Goal: Information Seeking & Learning: Learn about a topic

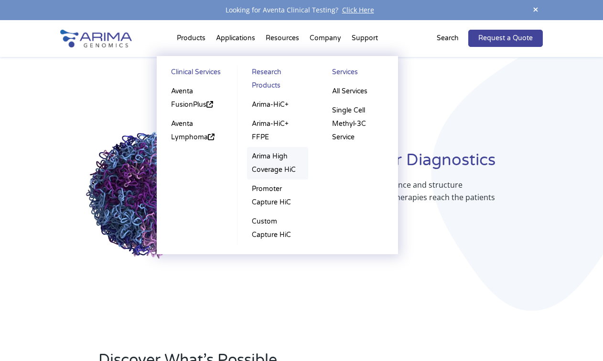
click at [270, 158] on link "Arima High Coverage HiC" at bounding box center [277, 163] width 61 height 33
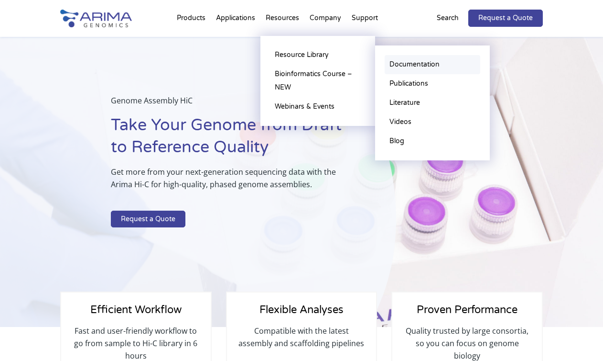
click at [432, 63] on link "Documentation" at bounding box center [433, 64] width 96 height 19
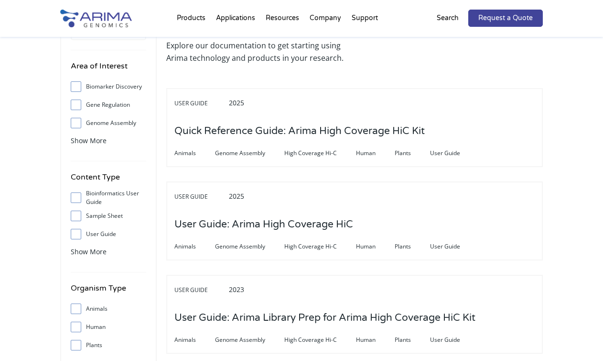
scroll to position [52, 0]
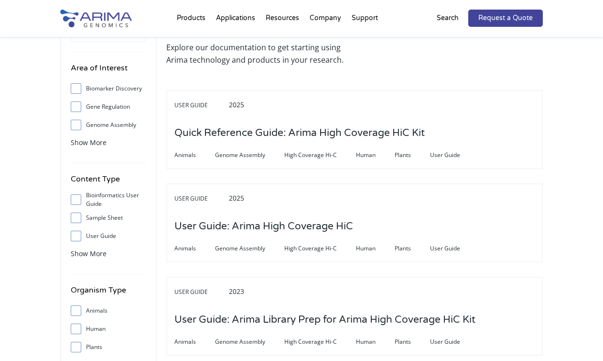
click at [77, 237] on input "User Guide" at bounding box center [76, 235] width 6 height 6
checkbox input "true"
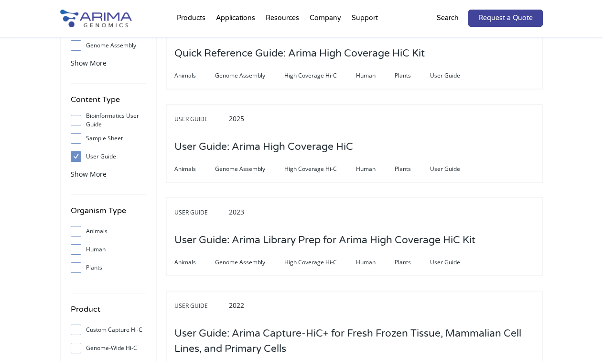
scroll to position [254, 0]
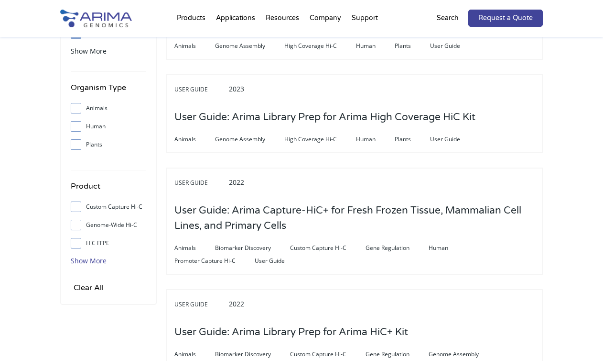
click at [85, 262] on span "Show More" at bounding box center [89, 260] width 36 height 9
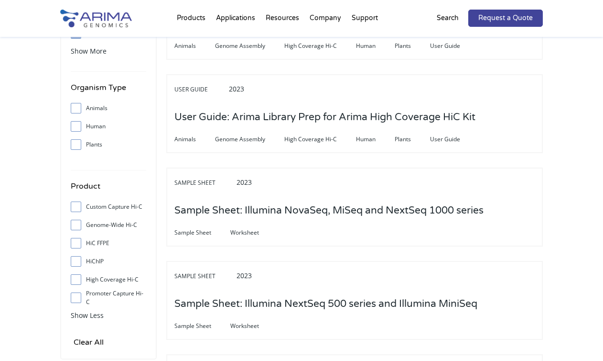
click at [80, 227] on span at bounding box center [78, 224] width 15 height 11
click at [79, 227] on input "Genome-Wide Hi-C" at bounding box center [76, 224] width 6 height 6
checkbox input "true"
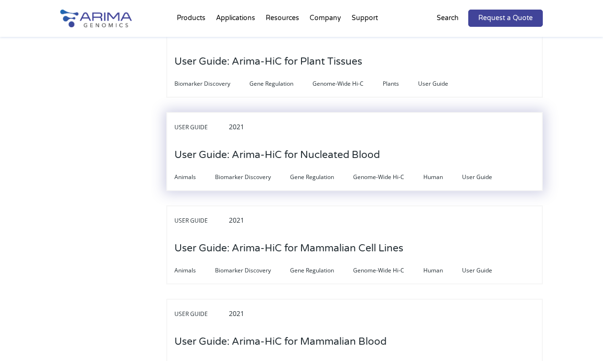
scroll to position [885, 0]
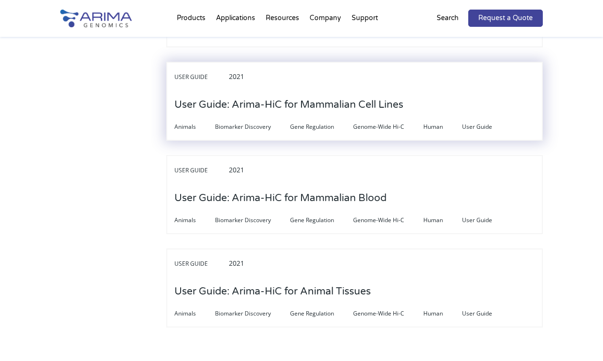
click at [271, 118] on h3 "User Guide: Arima-HiC for Mammalian Cell Lines" at bounding box center [289, 105] width 229 height 30
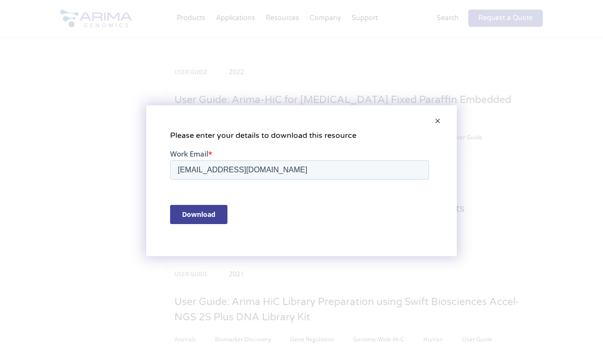
scroll to position [0, 0]
click at [438, 119] on span at bounding box center [437, 121] width 19 height 23
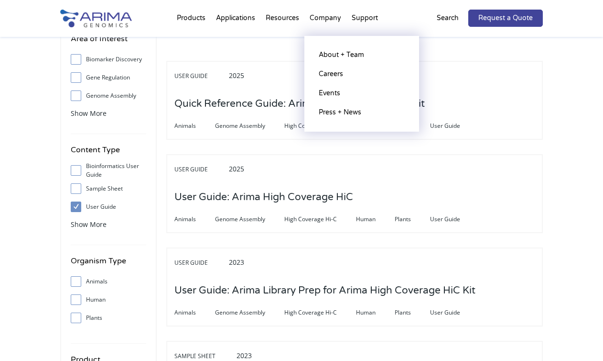
scroll to position [80, 0]
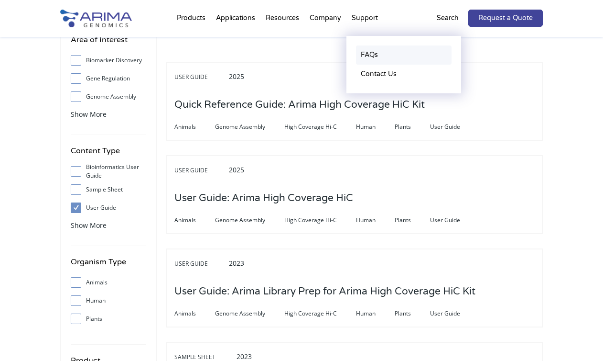
click at [369, 51] on link "FAQs" at bounding box center [404, 54] width 96 height 19
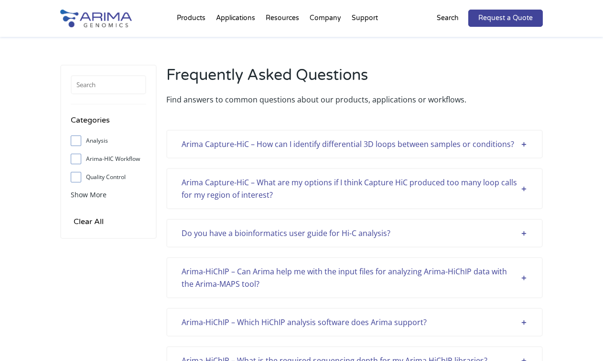
click at [77, 157] on input "Arima-HIC Workflow" at bounding box center [76, 158] width 6 height 6
click at [79, 190] on span "Show More" at bounding box center [89, 194] width 36 height 9
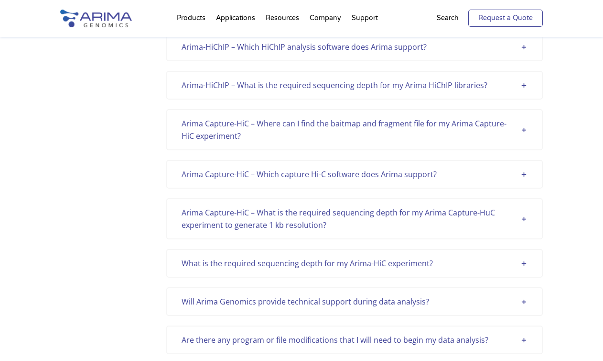
scroll to position [59, 0]
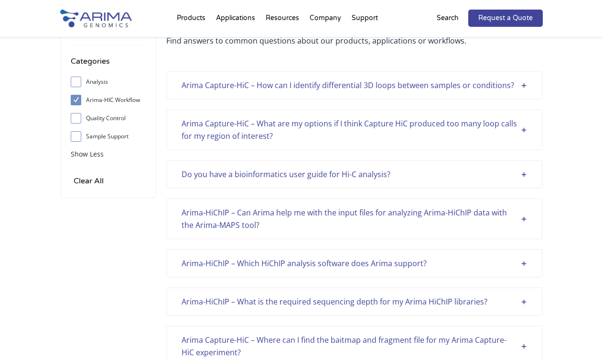
click at [77, 100] on input "Arima-HIC Workflow" at bounding box center [76, 100] width 6 height 6
checkbox input "false"
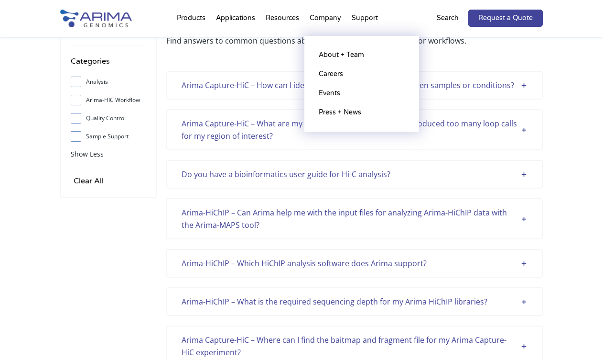
scroll to position [2282, 0]
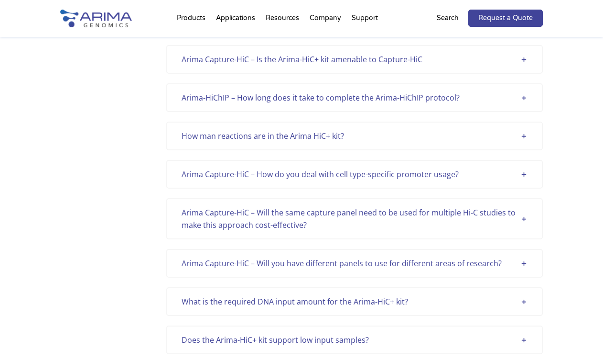
click at [524, 57] on div "Arima Capture-HiC – Is the Arima-HiC+ kit amenable to Capture-HiC" at bounding box center [355, 59] width 346 height 12
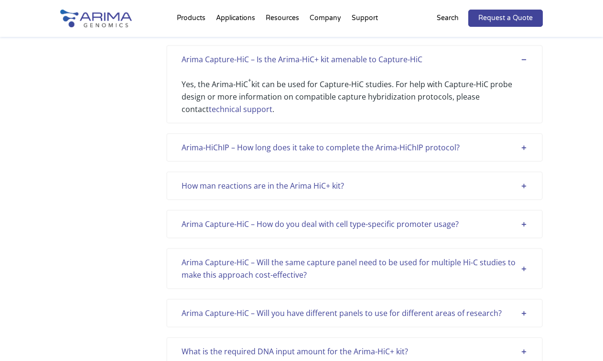
click at [524, 57] on div "Arima Capture-HiC – Is the Arima-HiC+ kit amenable to Capture-HiC" at bounding box center [355, 59] width 346 height 12
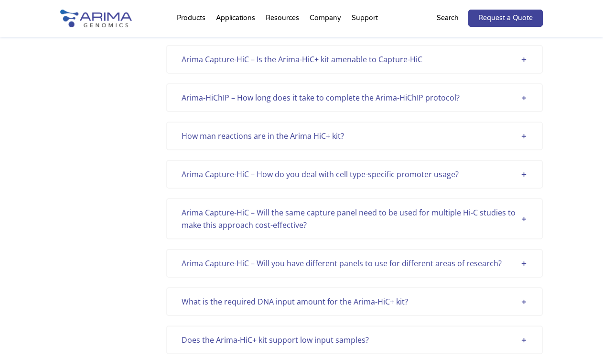
click at [524, 95] on div "Arima-HiChIP – How long does it take to complete the Arima-HiChIP protocol?" at bounding box center [355, 97] width 346 height 12
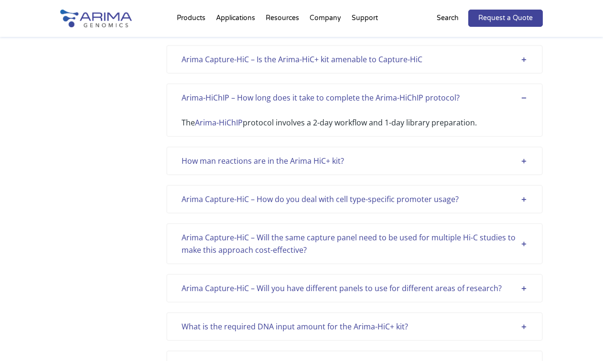
click at [524, 95] on div "Arima-HiChIP – How long does it take to complete the Arima-HiChIP protocol?" at bounding box center [355, 97] width 346 height 12
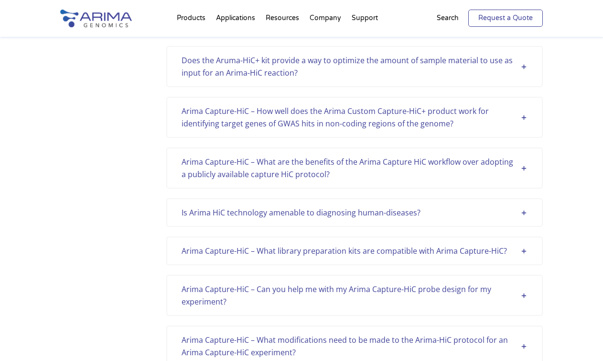
scroll to position [440, 0]
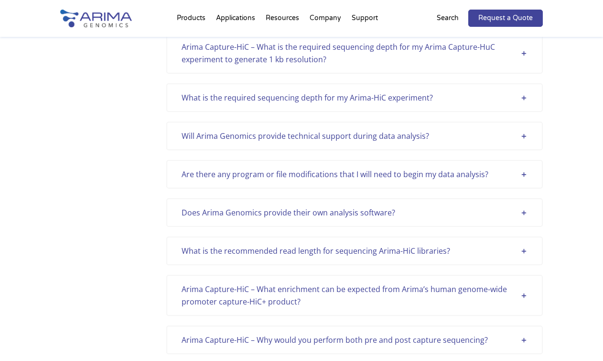
click at [525, 51] on div "Arima Capture-HiC – What is the required sequencing depth for my Arima Capture-…" at bounding box center [355, 53] width 346 height 25
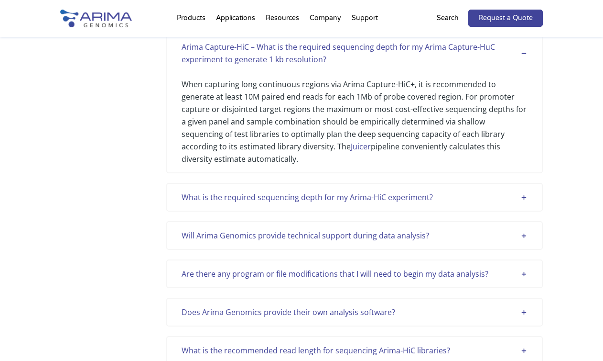
click at [522, 191] on div "What is the required sequencing depth for my Arima-HiC experiment?" at bounding box center [355, 197] width 346 height 12
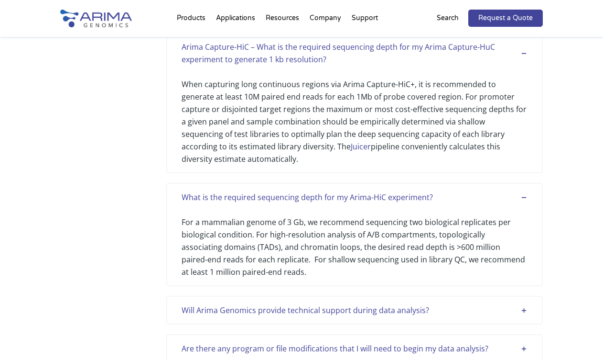
click at [520, 304] on div "Will Arima Genomics provide technical support during data analysis?" at bounding box center [355, 310] width 346 height 12
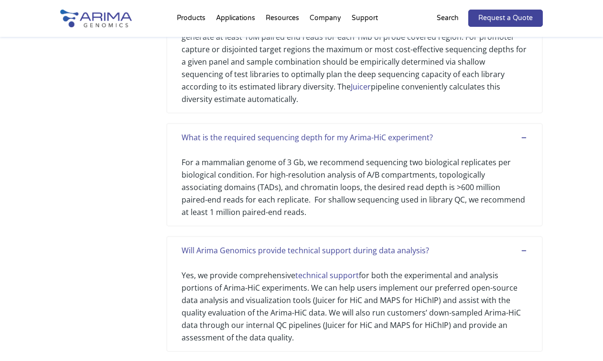
scroll to position [684, 0]
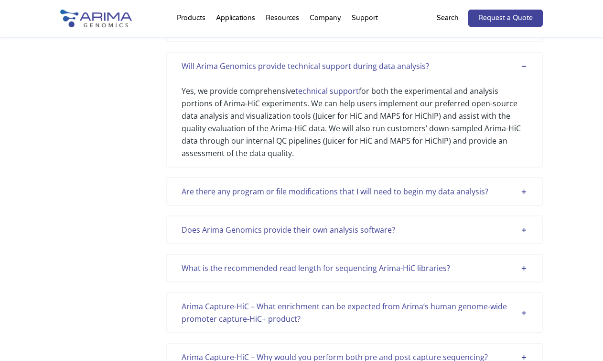
click at [522, 185] on div "Are there any program or file modifications that I will need to begin my data a…" at bounding box center [355, 191] width 346 height 12
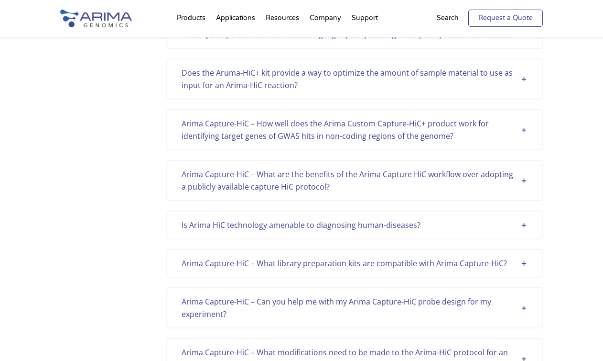
scroll to position [769, 0]
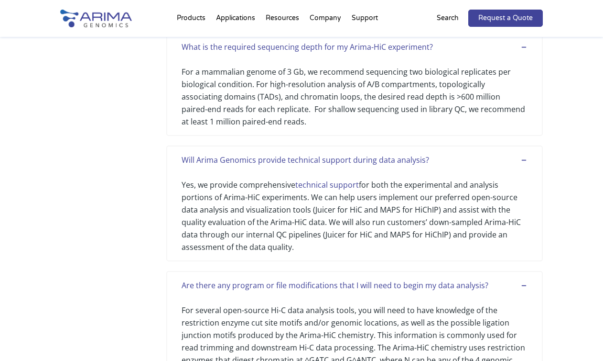
click at [523, 153] on div "Will Arima Genomics provide technical support during data analysis?" at bounding box center [355, 159] width 346 height 12
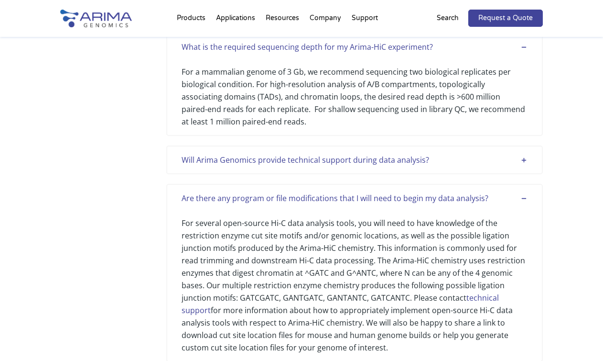
scroll to position [503, 0]
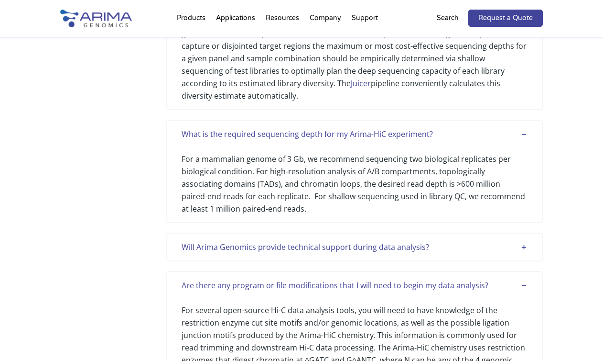
click at [523, 279] on div "Are there any program or file modifications that I will need to begin my data a…" at bounding box center [355, 285] width 346 height 12
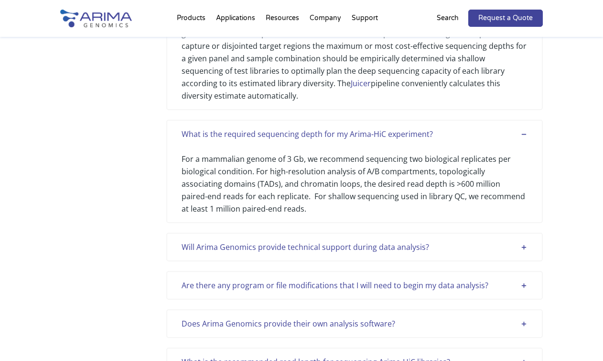
click at [525, 128] on div "What is the required sequencing depth for my Arima-HiC experiment?" at bounding box center [355, 134] width 346 height 12
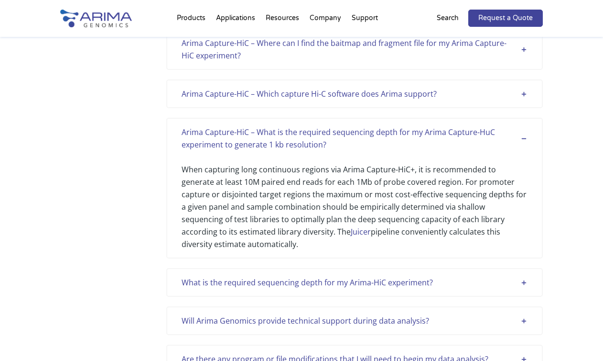
scroll to position [346, 0]
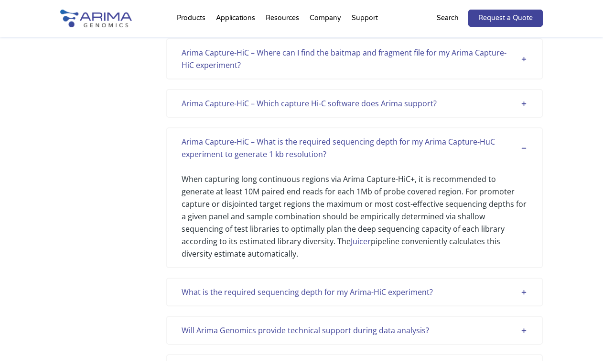
click at [523, 145] on div "Arima Capture-HiC – What is the required sequencing depth for my Arima Capture-…" at bounding box center [355, 147] width 346 height 25
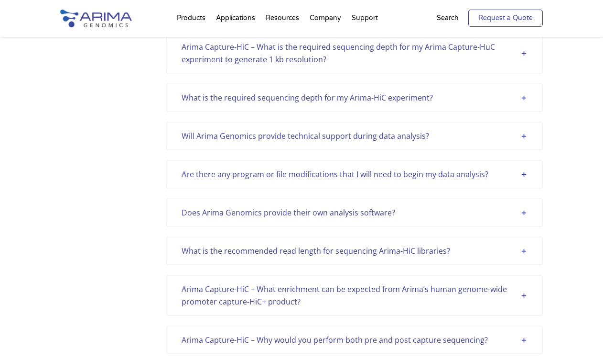
scroll to position [237, 0]
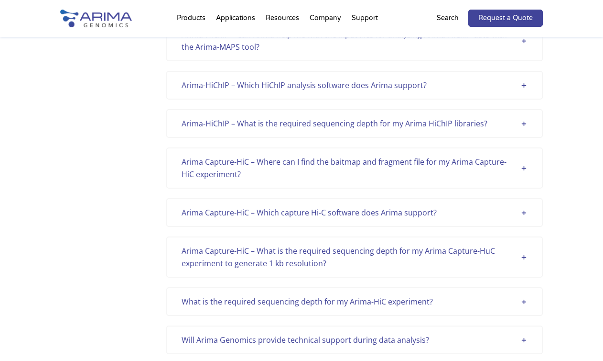
click at [527, 256] on div "Arima Capture-HiC – What is the required sequencing depth for my Arima Capture-…" at bounding box center [355, 256] width 346 height 25
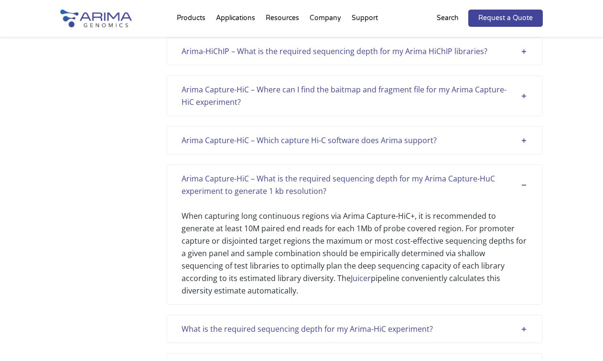
scroll to position [295, 0]
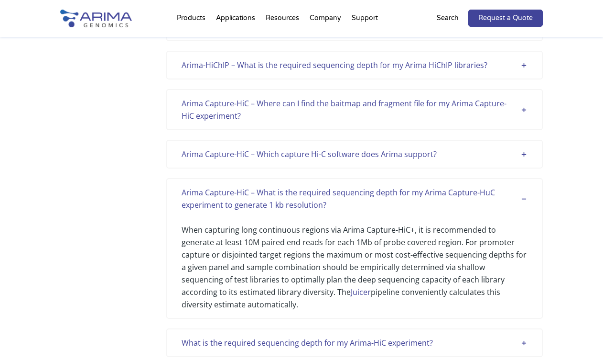
click at [523, 198] on div "Arima Capture-HiC – What is the required sequencing depth for my Arima Capture-…" at bounding box center [355, 198] width 346 height 25
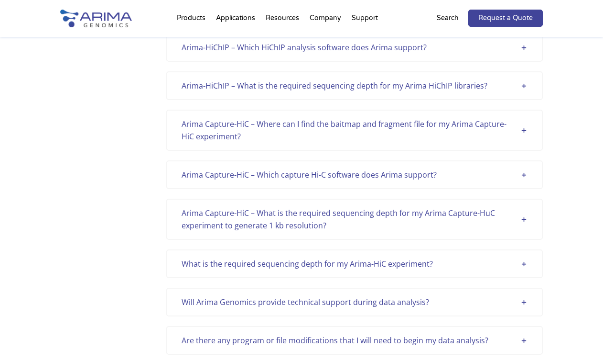
scroll to position [274, 0]
click at [523, 302] on div "Will Arima Genomics provide technical support during data analysis?" at bounding box center [355, 302] width 346 height 12
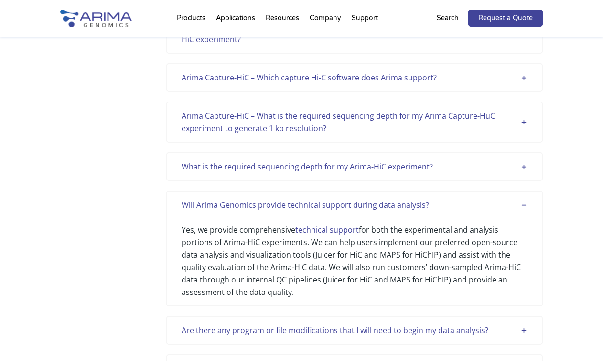
scroll to position [369, 0]
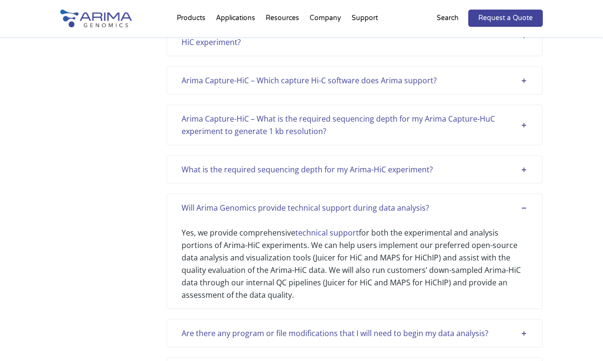
click at [523, 331] on div "Are there any program or file modifications that I will need to begin my data a…" at bounding box center [355, 333] width 346 height 12
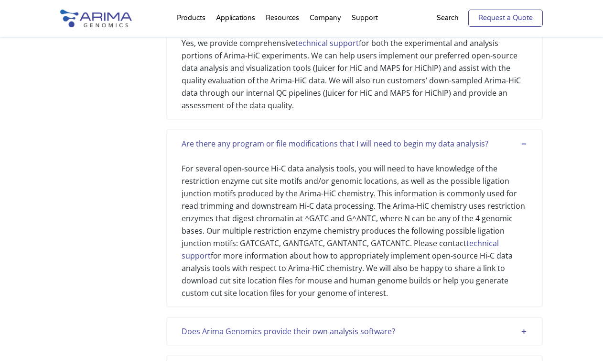
scroll to position [1134, 0]
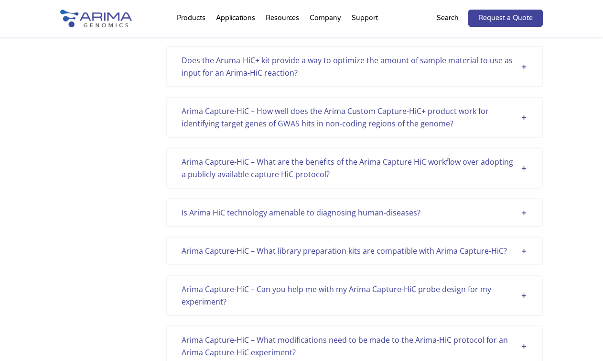
click at [523, 342] on div "Arima Capture-HiC – What modifications need to be made to the Arima-HiC protoco…" at bounding box center [355, 345] width 346 height 25
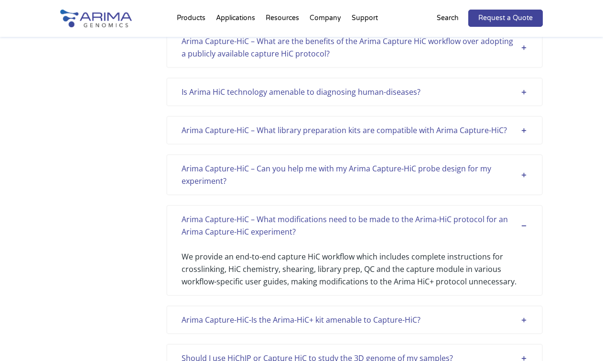
scroll to position [1271, 0]
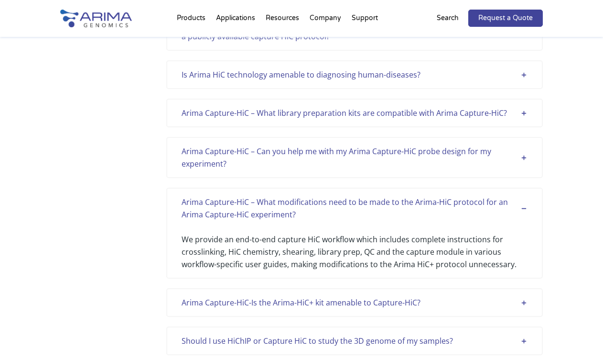
click at [524, 155] on div "Arima Capture-HiC – Can you help me with my Arima Capture-HiC probe design for …" at bounding box center [355, 157] width 346 height 25
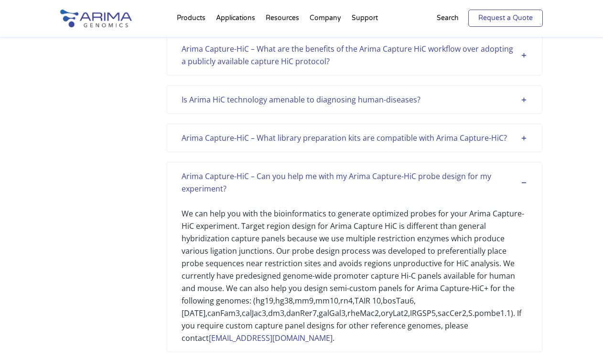
scroll to position [1695, 0]
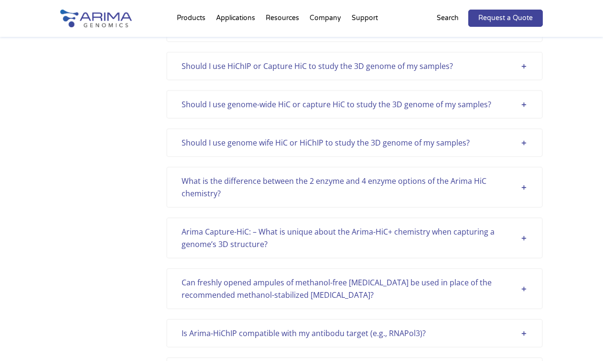
click at [524, 187] on div "What is the difference between the 2 enzyme and 4 enzyme options of the Arima H…" at bounding box center [355, 187] width 346 height 25
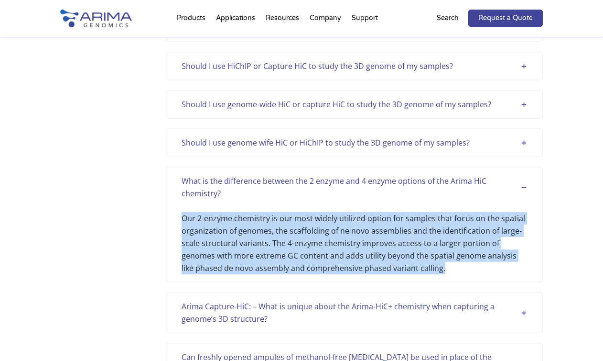
drag, startPoint x: 432, startPoint y: 271, endPoint x: 174, endPoint y: 220, distance: 263.0
click at [174, 221] on div "What is the difference between the 2 enzyme and 4 enzyme options of the Arima H…" at bounding box center [354, 224] width 376 height 116
copy div "Our 2-enzyme chemistry is our most widely utilized option for samples that focu…"
